Goal: Task Accomplishment & Management: Complete application form

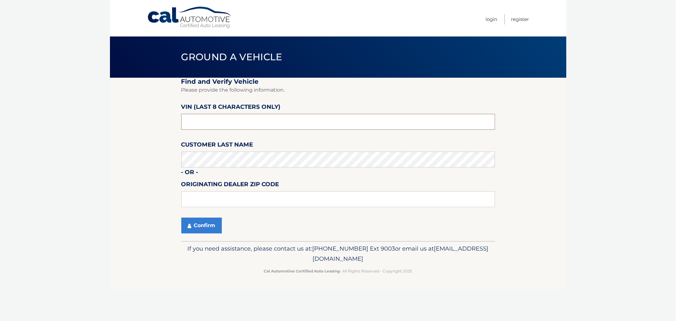
click at [201, 119] on input "text" at bounding box center [338, 122] width 314 height 16
type input "NT169786"
type input "11548"
click at [188, 221] on button "Confirm" at bounding box center [201, 226] width 41 height 16
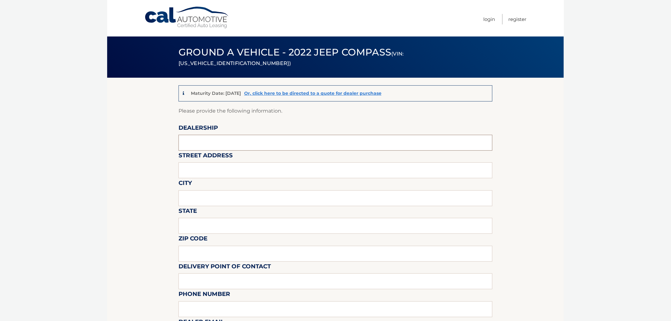
click at [198, 147] on input "text" at bounding box center [336, 143] width 314 height 16
type input "East Hills Jeep"
type input "2300 Northern Blvd"
type input "Greenvale"
type input "NY"
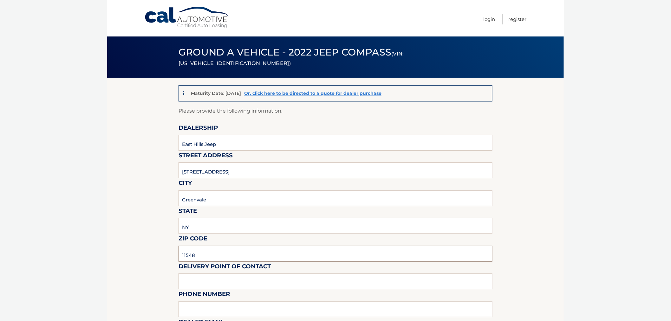
type input "11548"
type input "Brett Newman"
type input "5166219191"
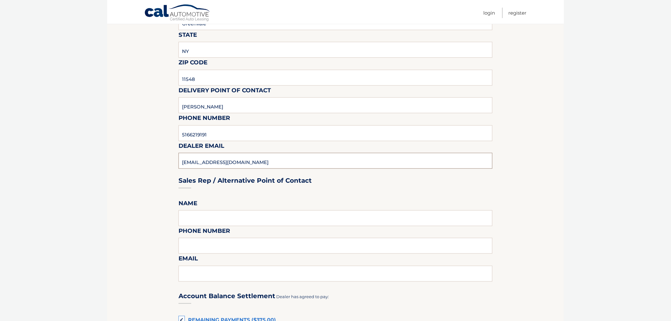
type input "bnewman@easthillsjeep.com"
type input "Steve DeSetto"
type input "5166219191"
type input "sdesetto@easthillsjeep.com"
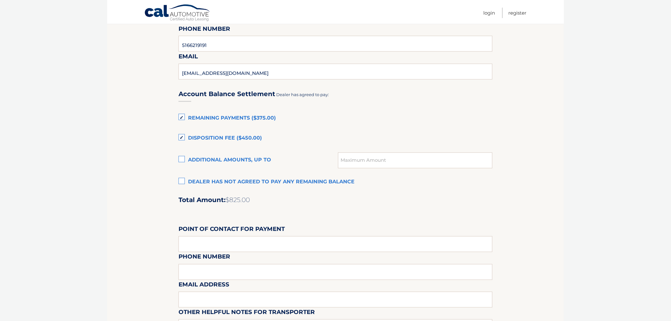
click at [182, 116] on label "Remaining Payments ($375.00)" at bounding box center [336, 118] width 314 height 13
click at [0, 0] on input "Remaining Payments ($375.00)" at bounding box center [0, 0] width 0 height 0
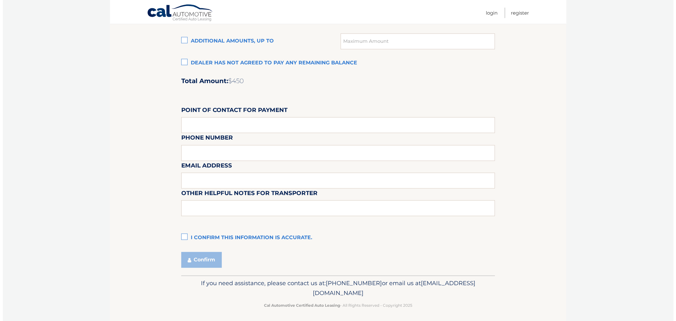
scroll to position [499, 0]
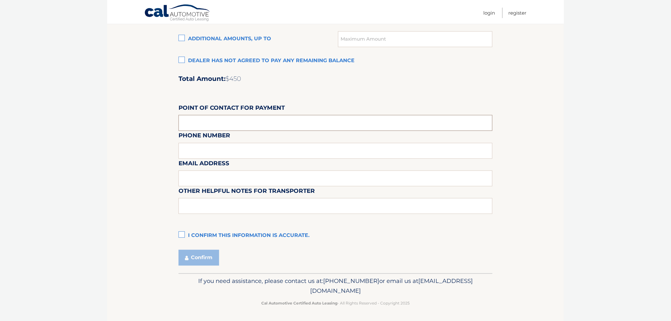
click at [188, 121] on input "text" at bounding box center [336, 123] width 314 height 16
type input "Brett Newman"
type input "5166219191"
type input "bnewman@easthillsjeep.com"
type input "B"
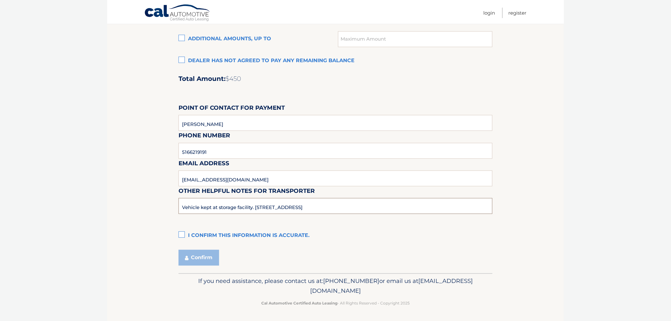
click at [367, 207] on input "Vehicle kept at storage facility. 150 Pine Hollow Rd, Oyster Bay, NY 11771" at bounding box center [336, 206] width 314 height 16
type input "Vehicle kept at storage facility. 150 Pine Hollow Rd, Oyster Bay, NY 11771. Ple…"
click at [179, 231] on label "I confirm this information is accurate." at bounding box center [336, 236] width 314 height 13
click at [0, 0] on input "I confirm this information is accurate." at bounding box center [0, 0] width 0 height 0
click at [189, 253] on button "Confirm" at bounding box center [199, 258] width 41 height 16
